Goal: Information Seeking & Learning: Learn about a topic

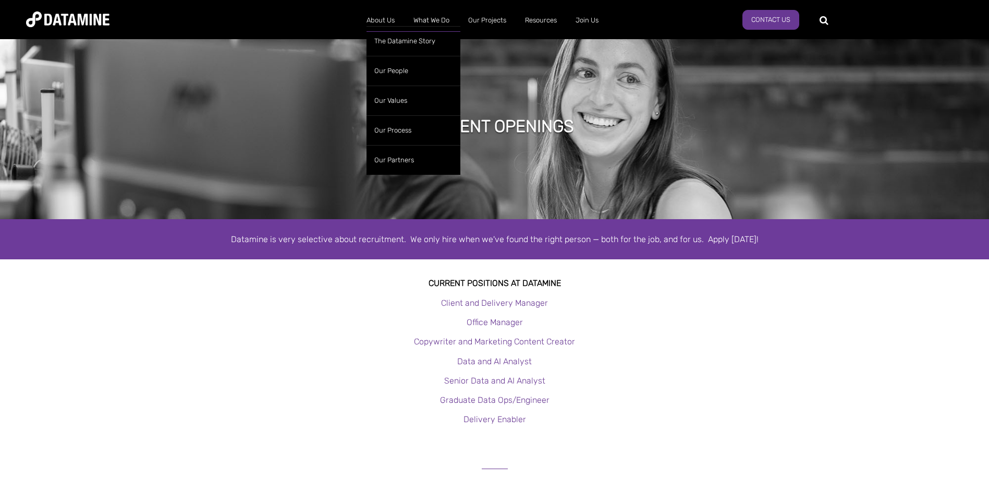
click at [380, 19] on link "About Us" at bounding box center [380, 20] width 47 height 27
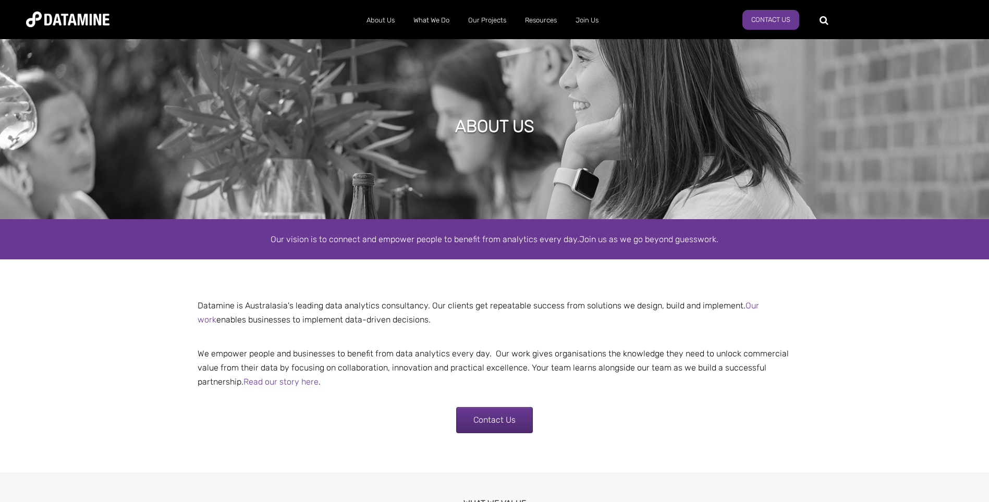
click at [497, 91] on link "Banking & Finance" at bounding box center [515, 100] width 94 height 30
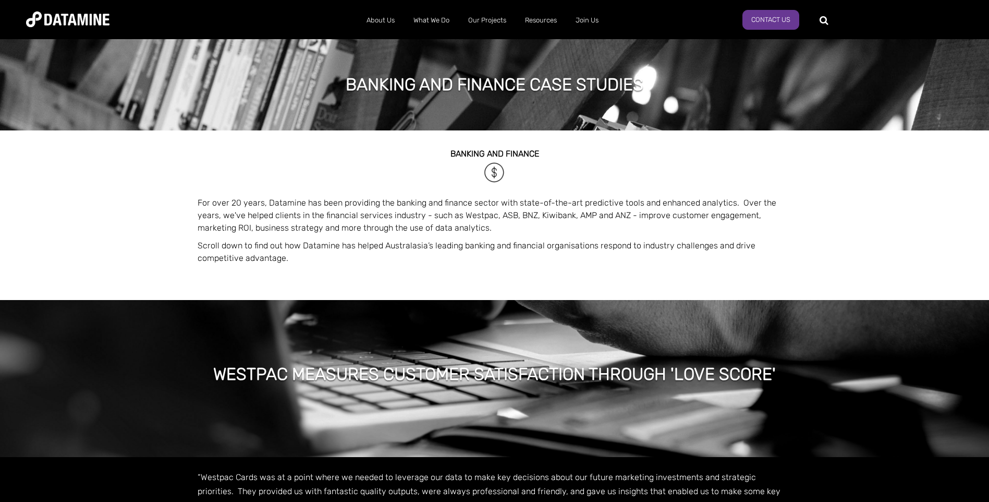
click at [507, 145] on link "Government" at bounding box center [515, 160] width 94 height 30
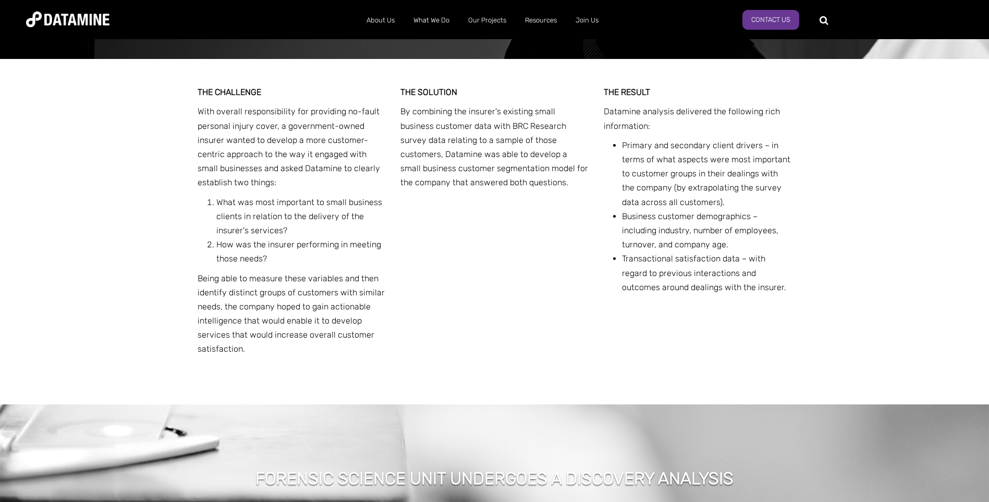
scroll to position [2346, 0]
